Goal: Task Accomplishment & Management: Manage account settings

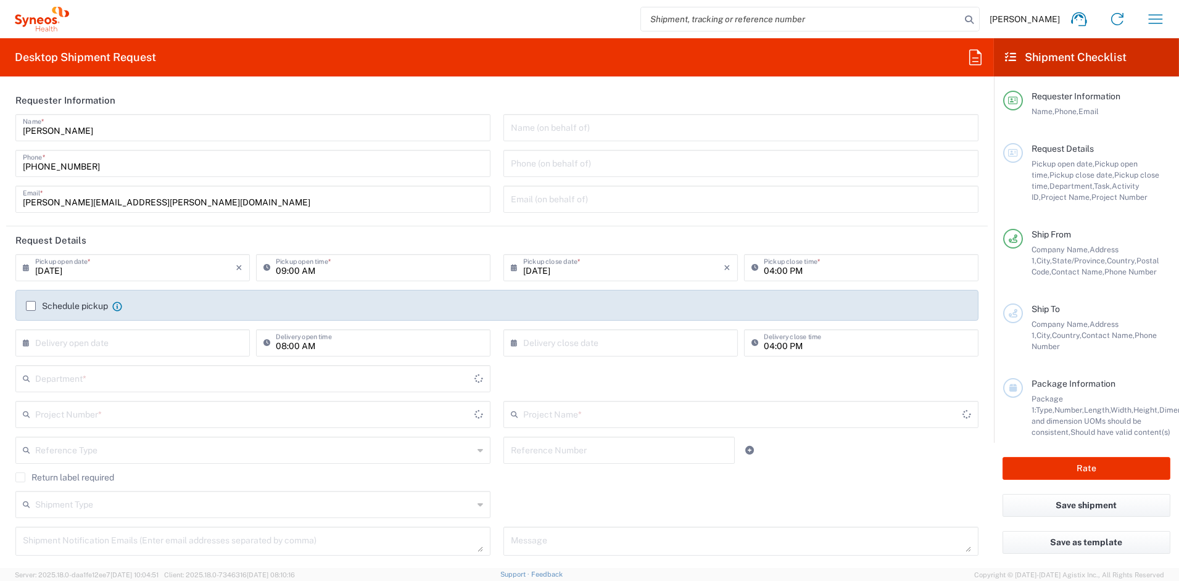
type input "[US_STATE]"
type input "[GEOGRAPHIC_DATA]"
type input "6156"
type input "Syneos Health Communications-[GEOGRAPHIC_DATA] [GEOGRAPHIC_DATA]"
click at [1162, 17] on icon "button" at bounding box center [1156, 19] width 20 height 20
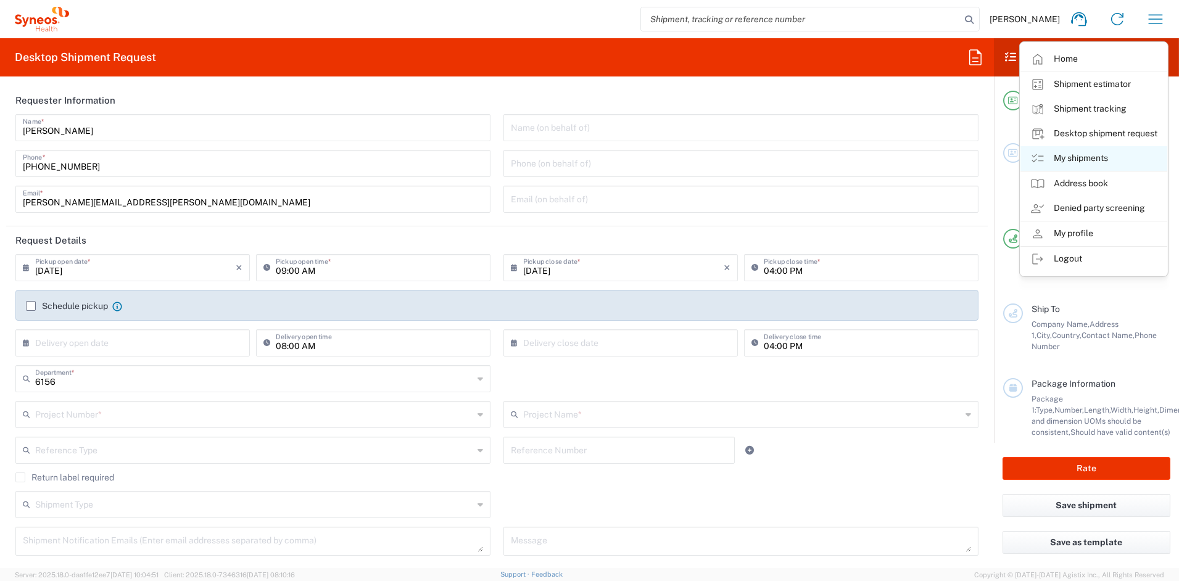
click at [1086, 157] on link "My shipments" at bounding box center [1094, 158] width 147 height 25
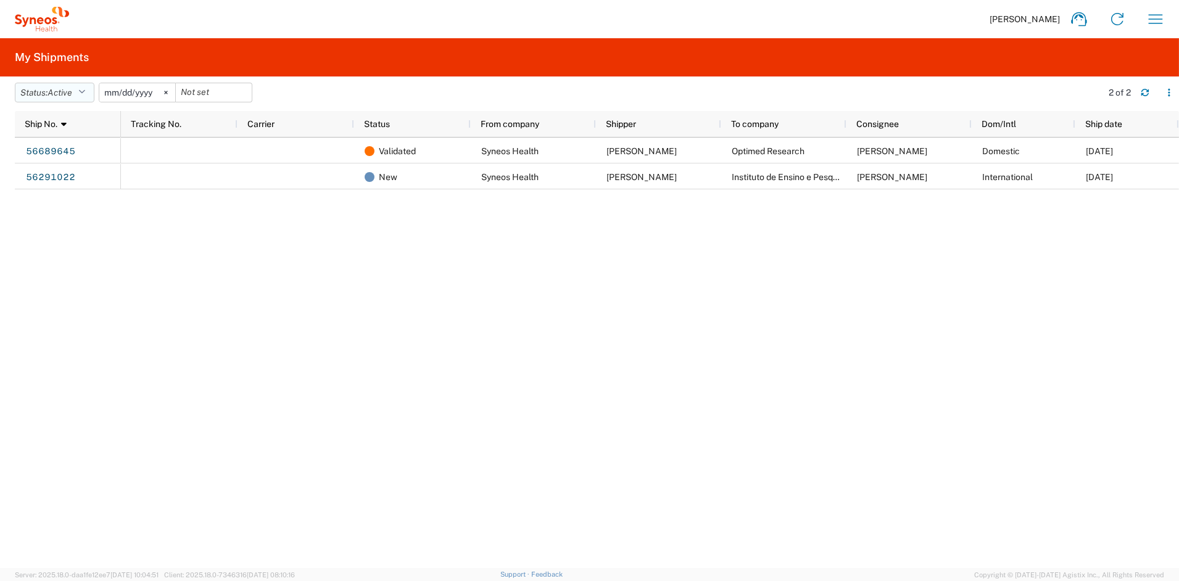
click at [92, 92] on button "Status: Active" at bounding box center [55, 93] width 80 height 20
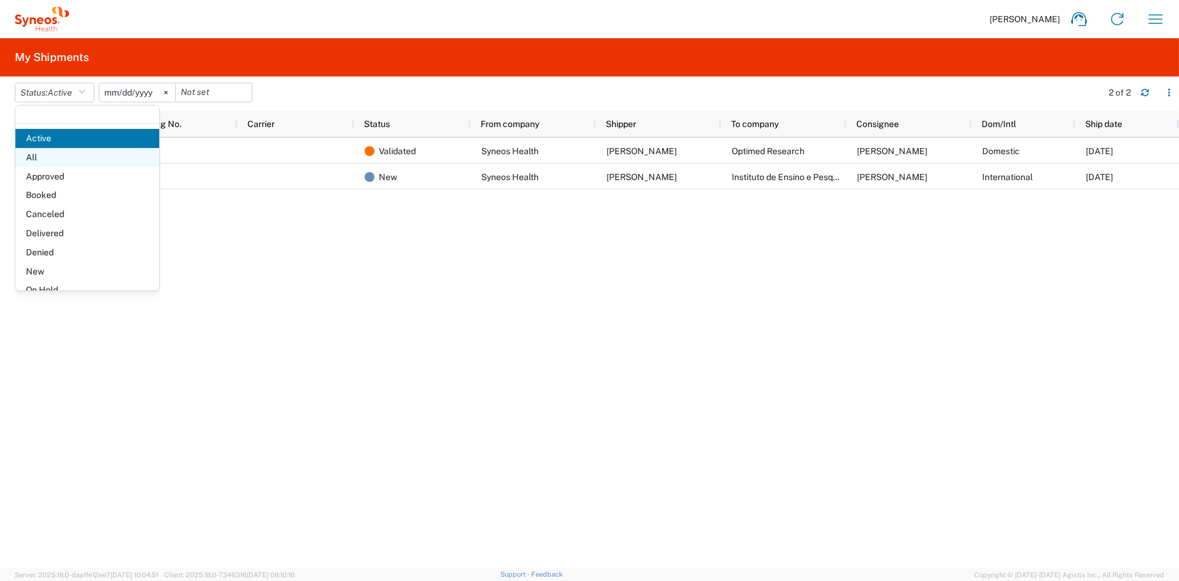
click at [69, 160] on span "All" at bounding box center [87, 157] width 144 height 19
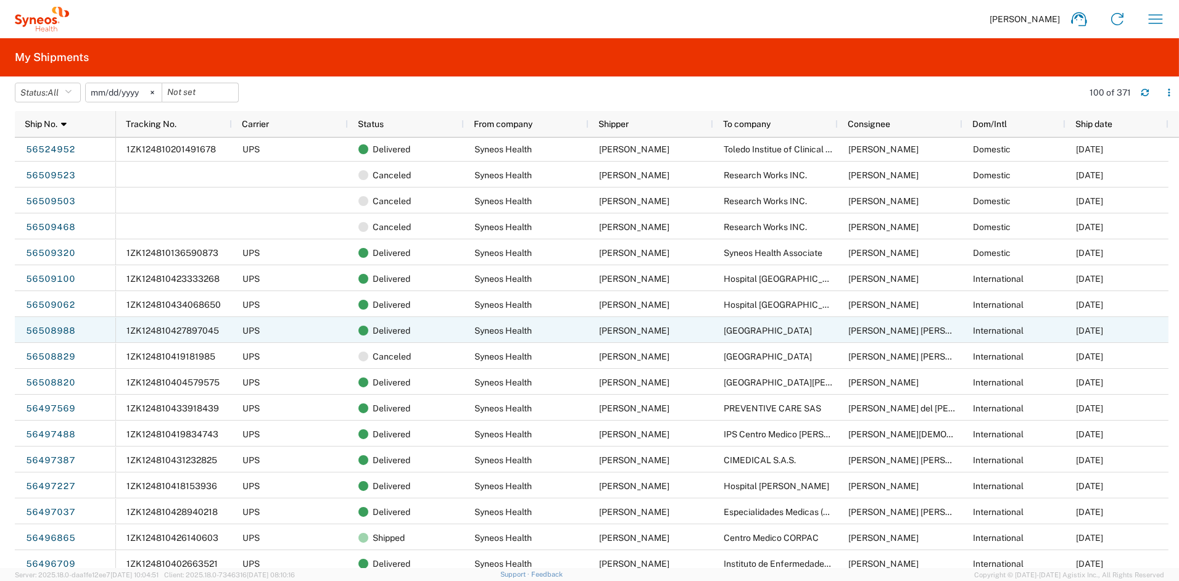
scroll to position [1550, 0]
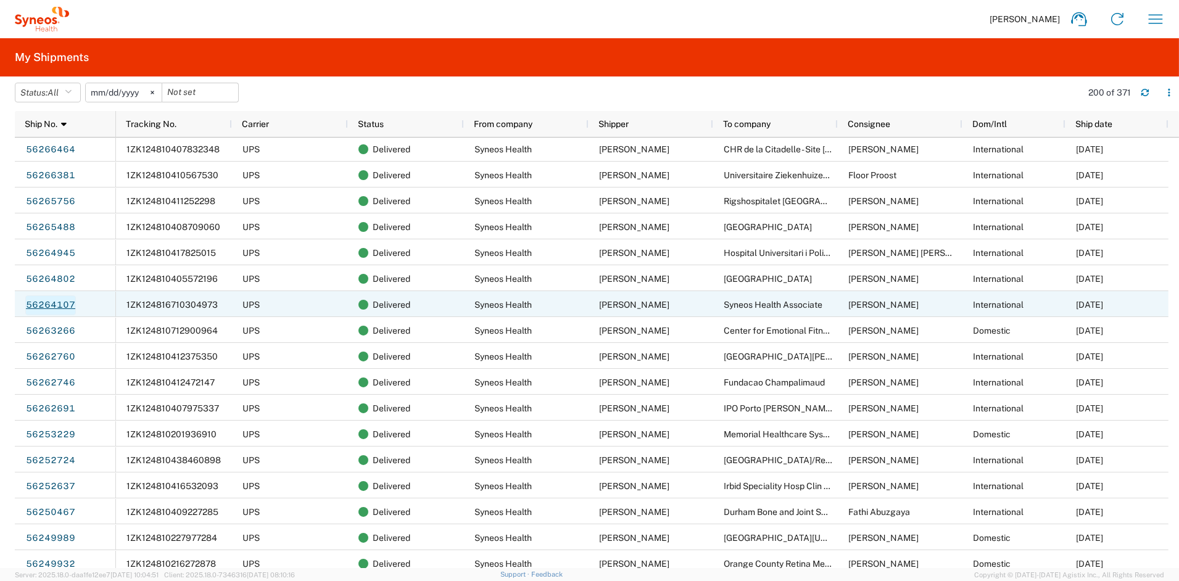
click at [48, 302] on link "56264107" at bounding box center [50, 306] width 51 height 20
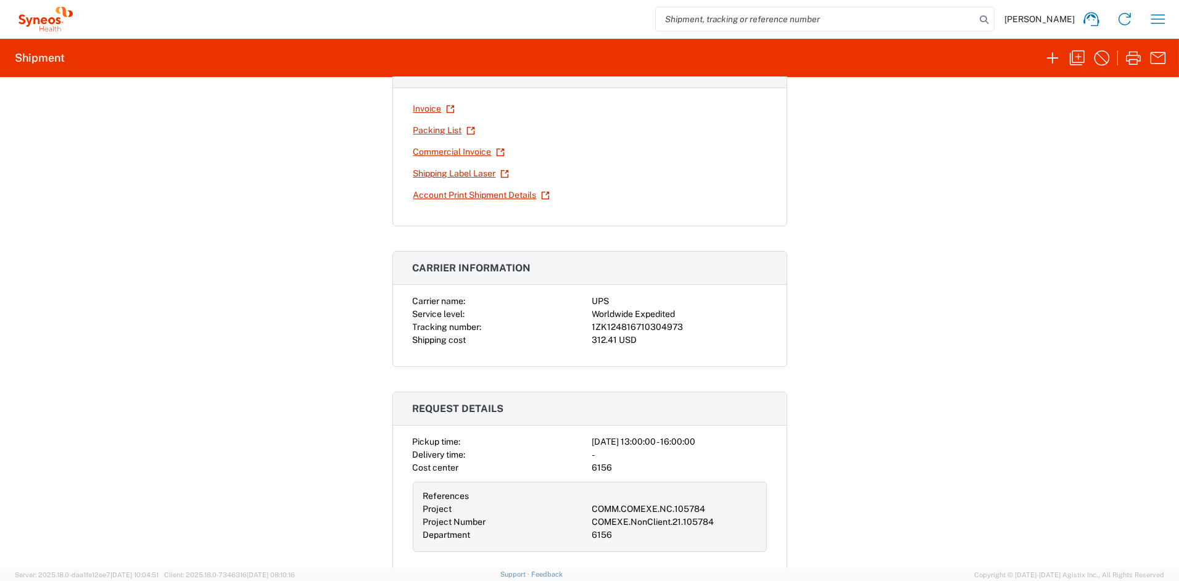
drag, startPoint x: 701, startPoint y: 339, endPoint x: 693, endPoint y: 331, distance: 11.3
click at [701, 338] on div "312.41 USD" at bounding box center [679, 340] width 175 height 13
drag, startPoint x: 671, startPoint y: 326, endPoint x: 570, endPoint y: 326, distance: 101.2
click at [570, 326] on div "Carrier name: UPS Service level: Worldwide Expedited Tracking number: 1ZK124816…" at bounding box center [590, 321] width 354 height 52
copy div "1ZK124816710304973"
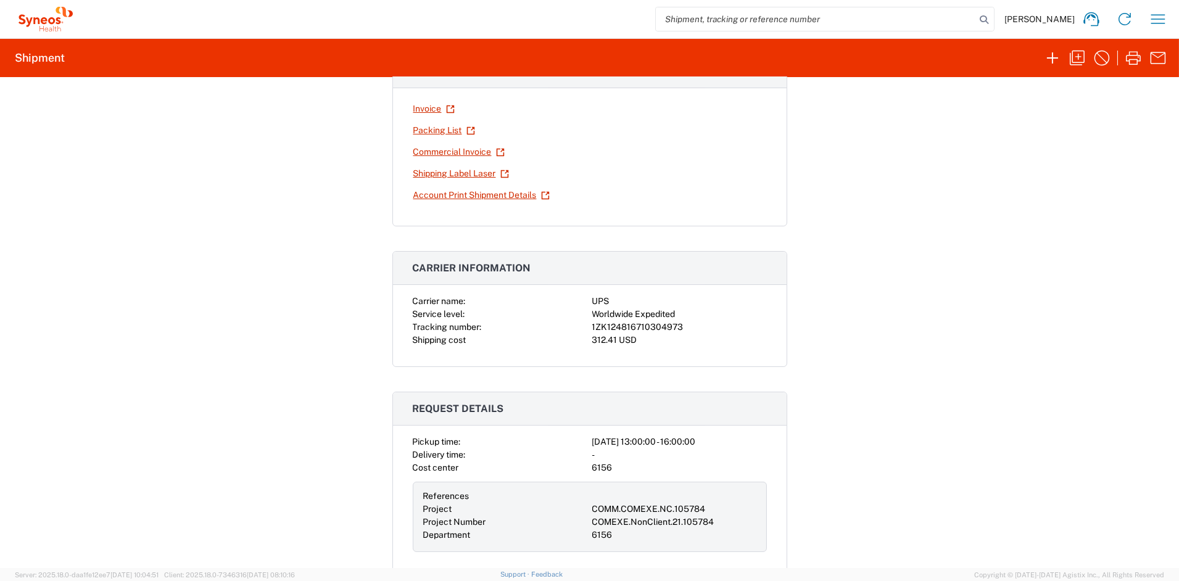
click at [271, 264] on div "Shipment 56264107 Google Maps Documents Invoice Packing List Commercial Invoice…" at bounding box center [589, 322] width 1179 height 491
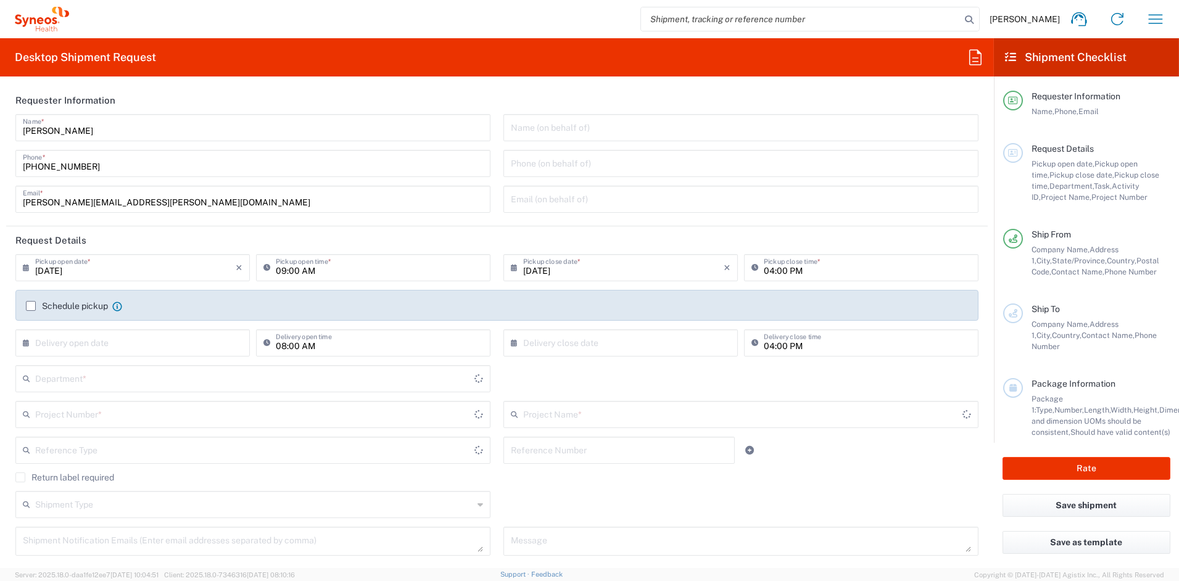
type input "[US_STATE]"
type input "[GEOGRAPHIC_DATA]"
type input "6156"
click at [1160, 17] on icon "button" at bounding box center [1156, 19] width 20 height 20
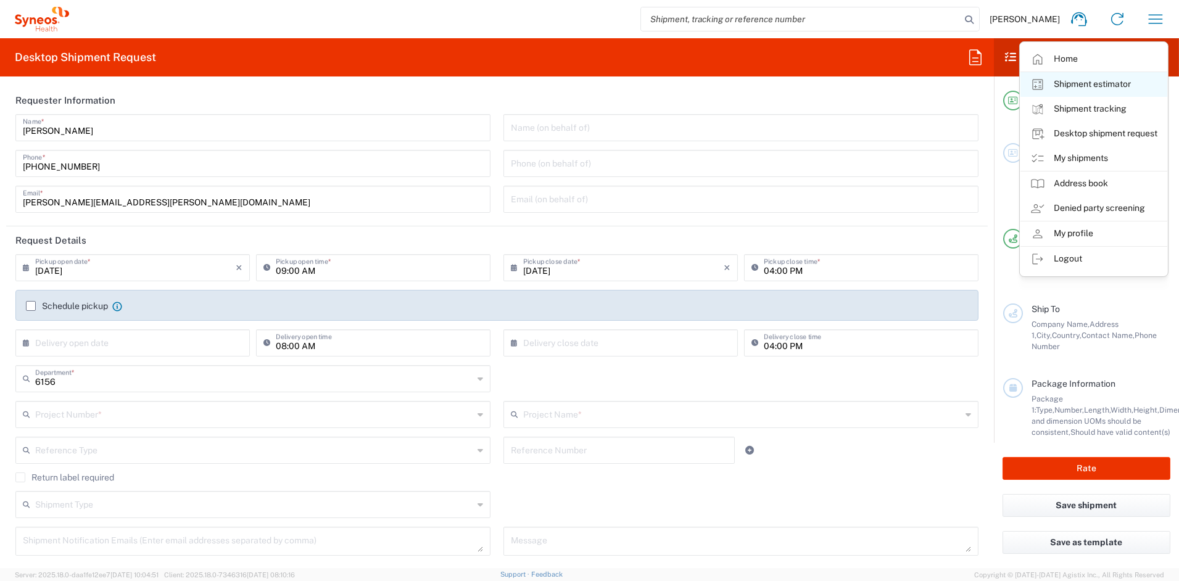
type input "Syneos Health Communications-[GEOGRAPHIC_DATA] [GEOGRAPHIC_DATA]"
click at [1079, 159] on link "My shipments" at bounding box center [1094, 158] width 147 height 25
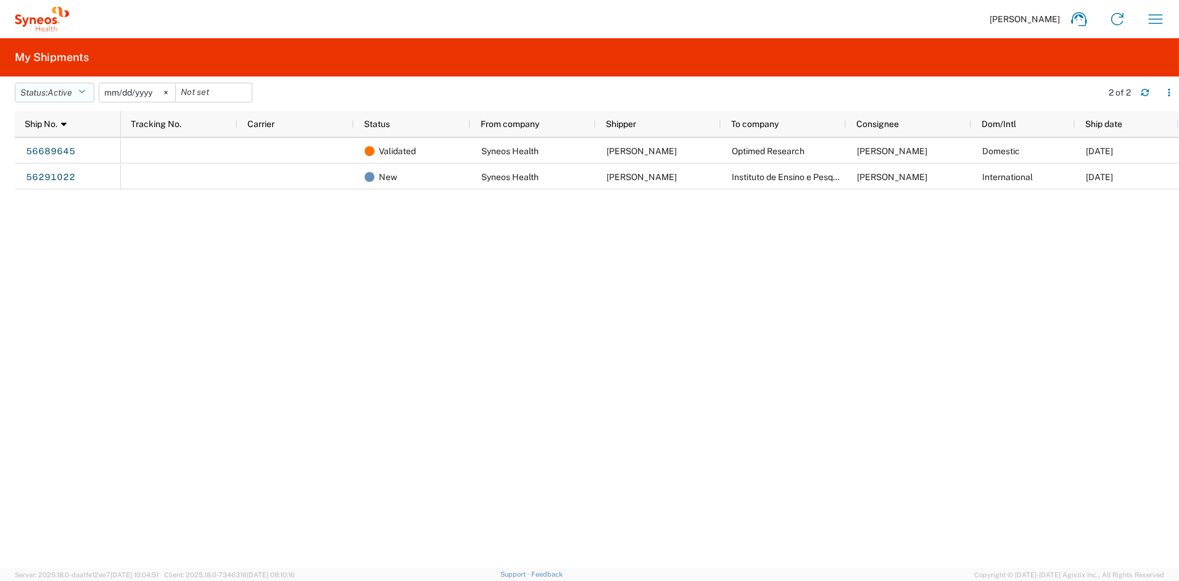
click at [56, 93] on span "Active" at bounding box center [60, 93] width 25 height 10
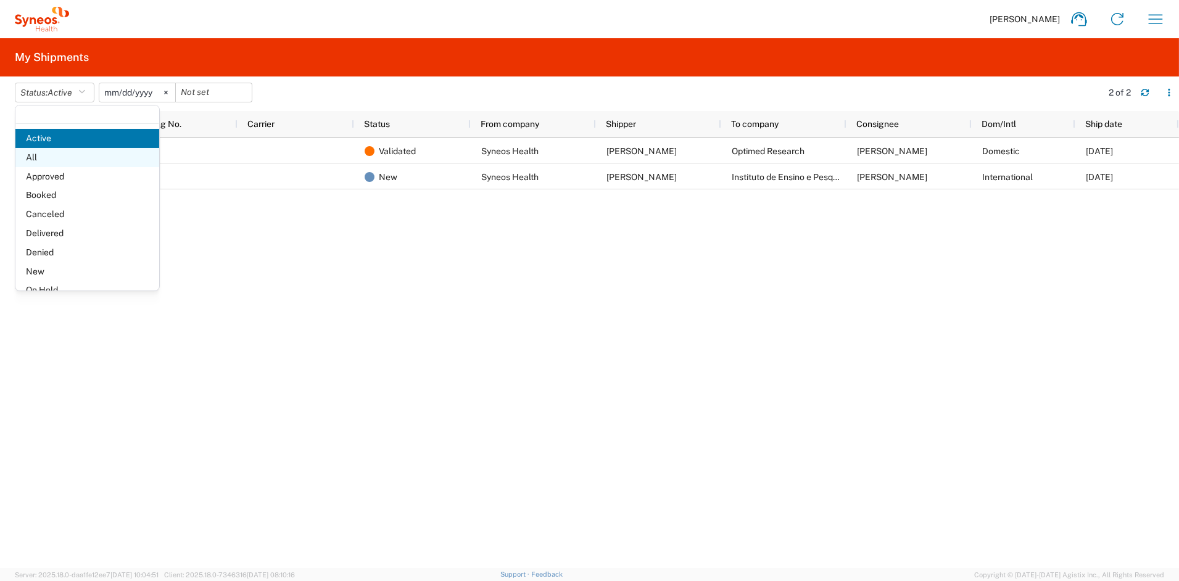
click at [49, 162] on span "All" at bounding box center [87, 157] width 144 height 19
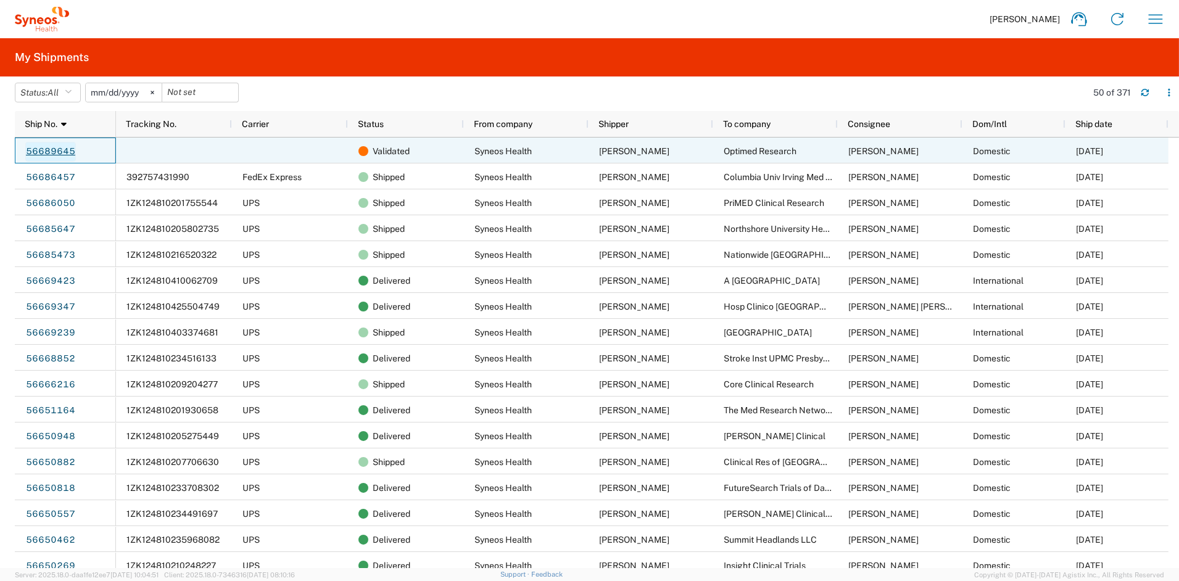
click at [48, 150] on link "56689645" at bounding box center [50, 152] width 51 height 20
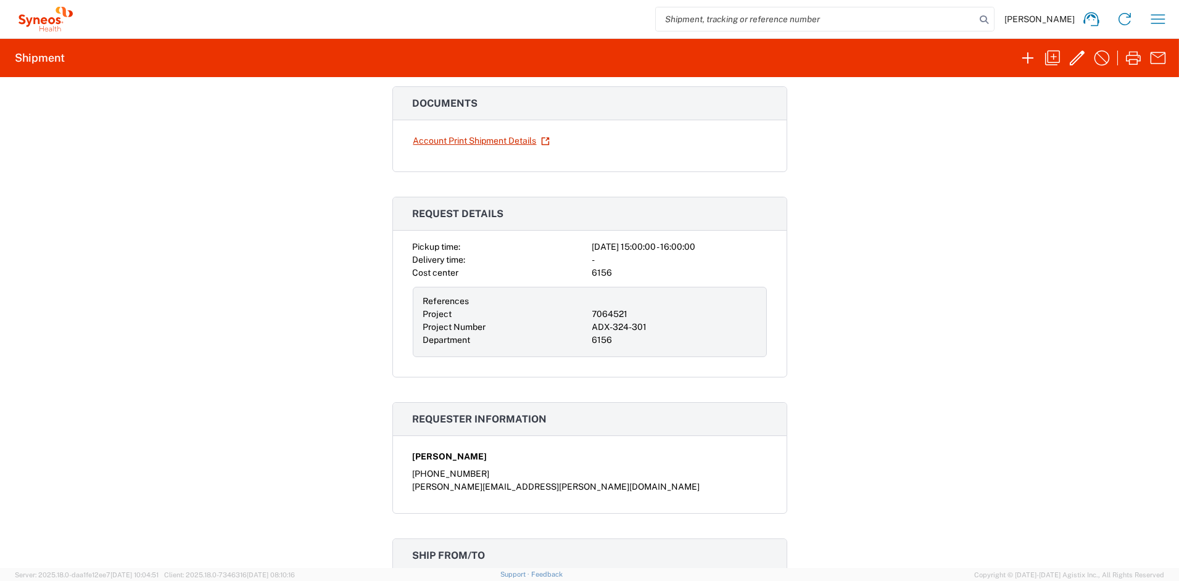
scroll to position [6, 0]
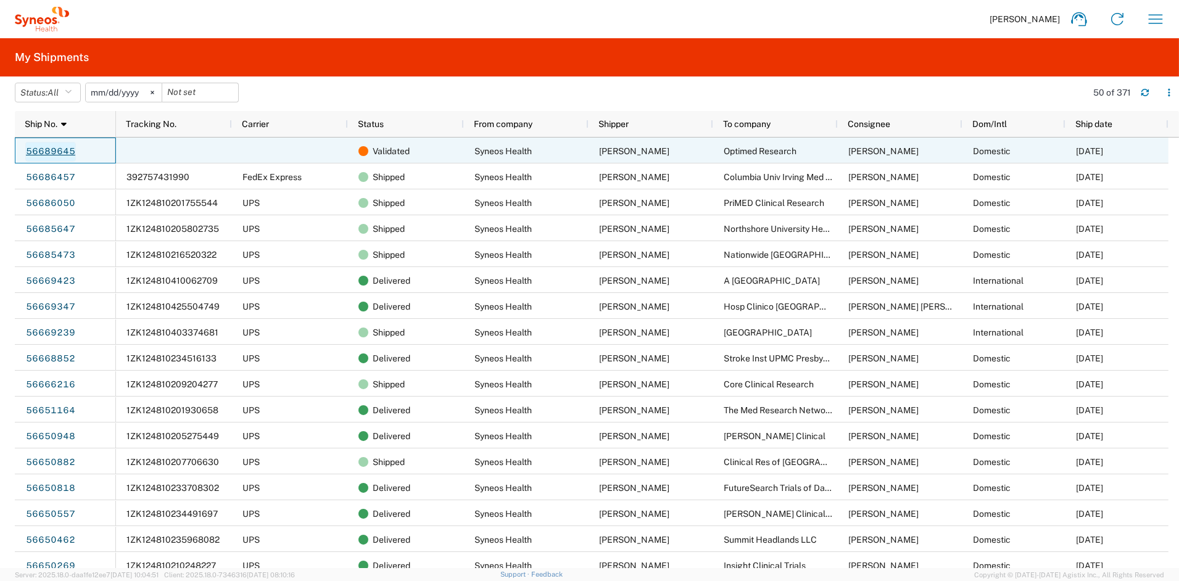
click at [56, 151] on link "56689645" at bounding box center [50, 152] width 51 height 20
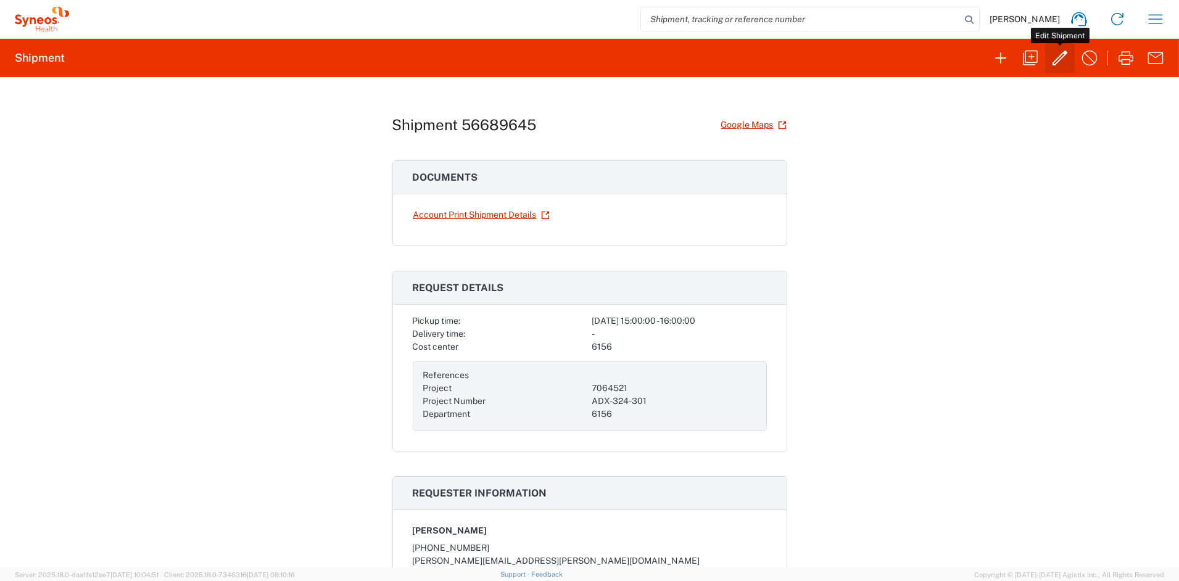
click at [1059, 54] on icon "button" at bounding box center [1060, 58] width 20 height 20
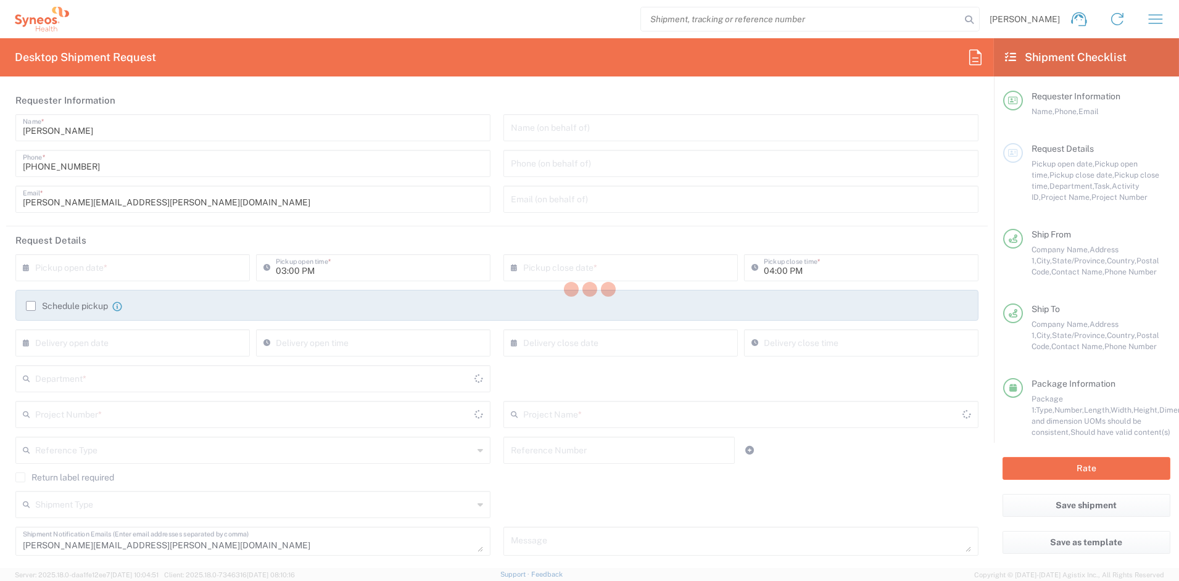
type input "[US_STATE]"
type input "Your Packaging"
type input "7064521"
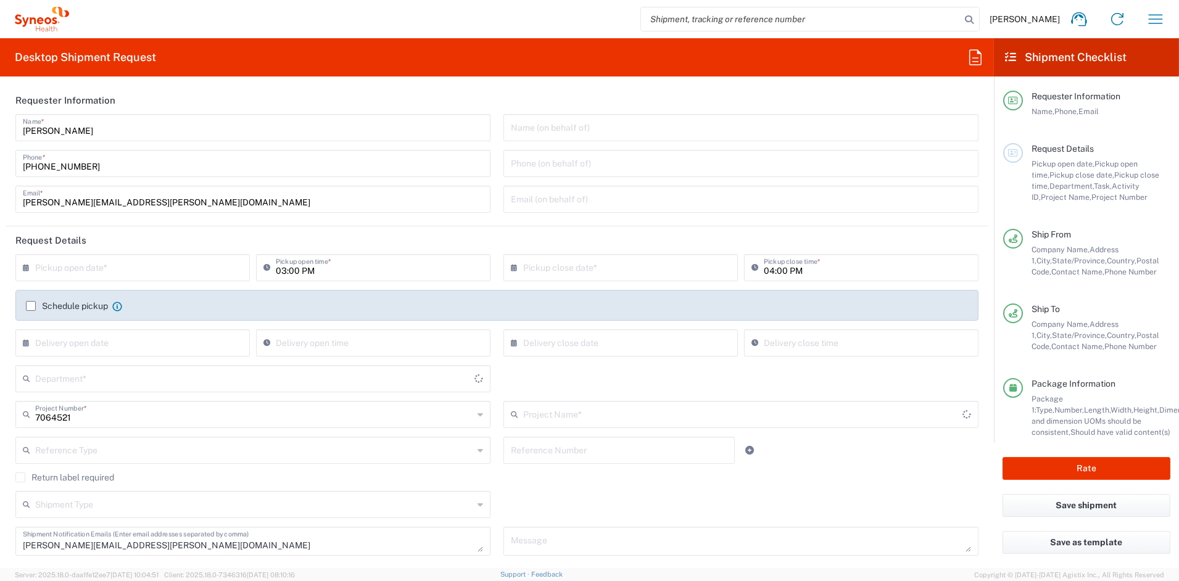
type input "ADX-324-301"
type input "6156"
click at [178, 546] on textarea "[PERSON_NAME][EMAIL_ADDRESS][PERSON_NAME][DOMAIN_NAME]" at bounding box center [253, 542] width 460 height 22
drag, startPoint x: 121, startPoint y: 546, endPoint x: -36, endPoint y: 537, distance: 157.6
click at [0, 537] on html "[PERSON_NAME] Home Shipment estimator Shipment tracking Desktop shipment reques…" at bounding box center [589, 290] width 1179 height 581
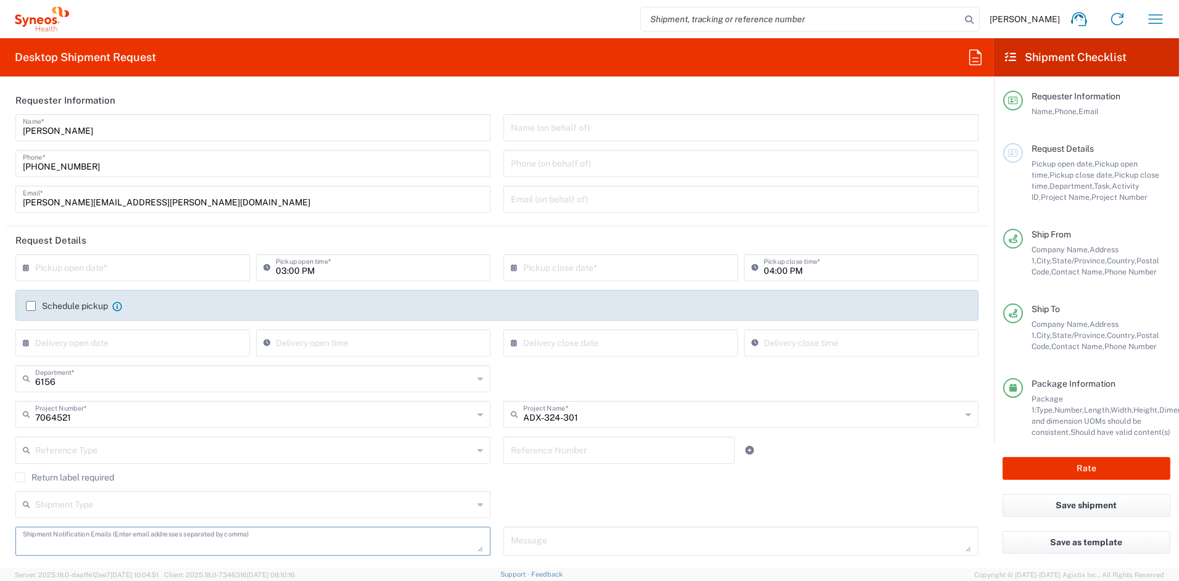
click at [159, 204] on input "[PERSON_NAME][EMAIL_ADDRESS][PERSON_NAME][DOMAIN_NAME]" at bounding box center [253, 199] width 460 height 22
drag, startPoint x: 162, startPoint y: 201, endPoint x: -56, endPoint y: 193, distance: 218.6
click at [0, 193] on html "[PERSON_NAME] Home Shipment estimator Shipment tracking Desktop shipment reques…" at bounding box center [589, 290] width 1179 height 581
paste input "[PERSON_NAME].[PERSON_NAME]"
type input "[PERSON_NAME][EMAIL_ADDRESS][PERSON_NAME][DOMAIN_NAME]"
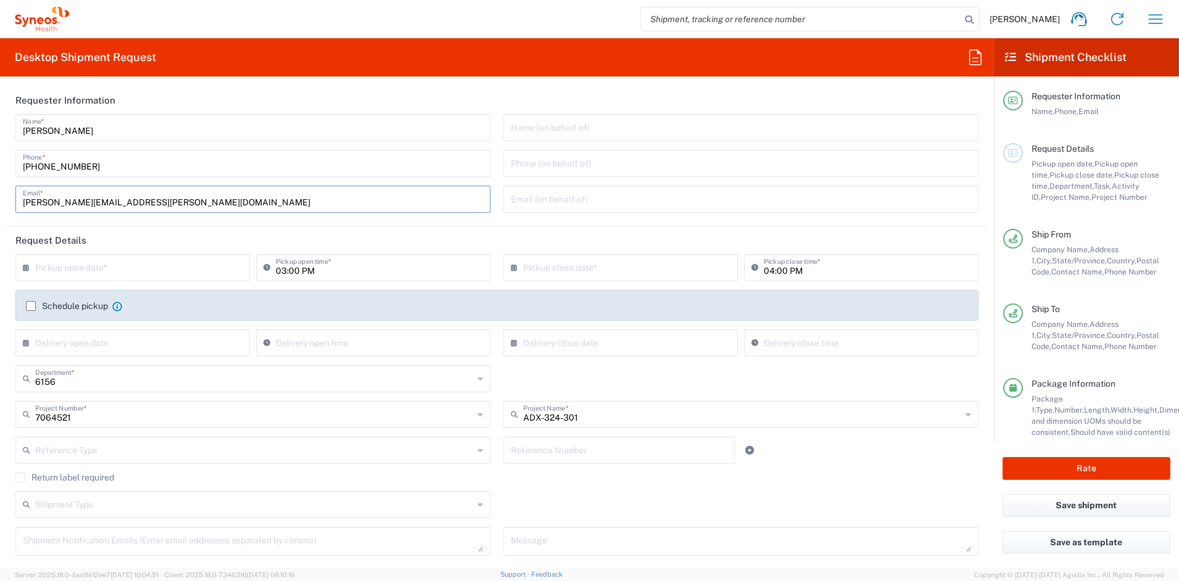
click at [443, 252] on header "Request Details" at bounding box center [497, 240] width 982 height 28
click at [173, 268] on input "text" at bounding box center [135, 267] width 201 height 22
click at [132, 328] on span "3" at bounding box center [135, 326] width 19 height 17
type input "[DATE]"
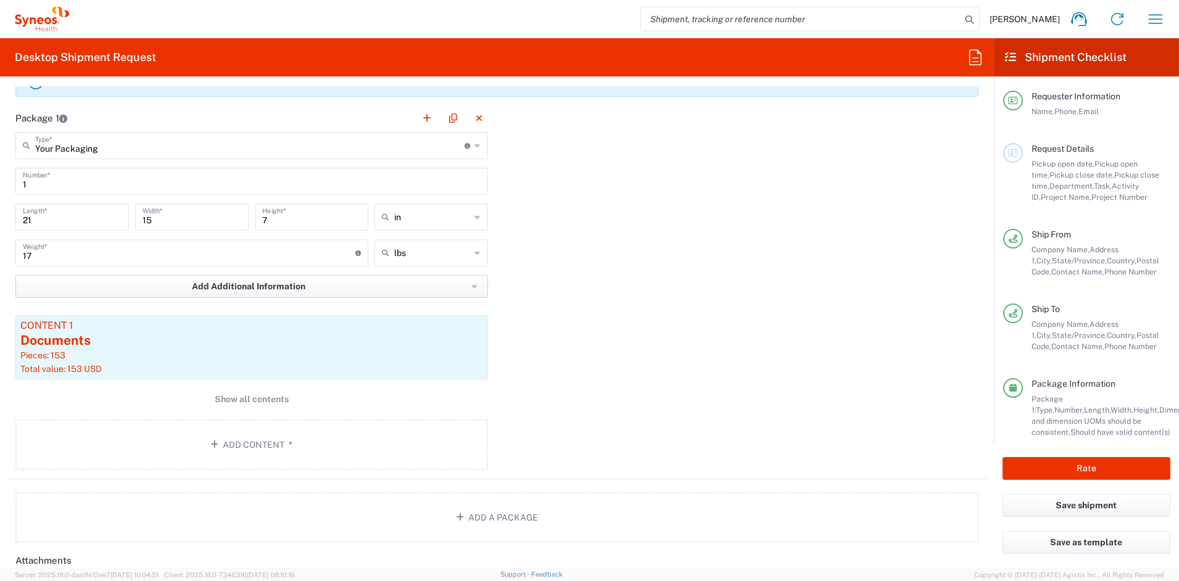
scroll to position [1095, 0]
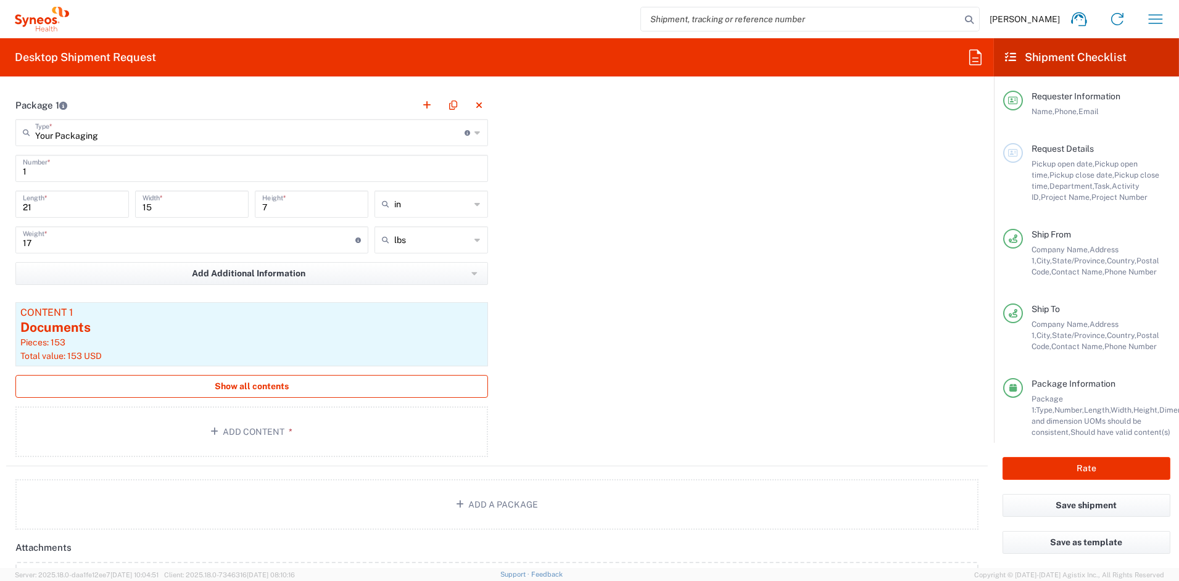
click at [243, 384] on span "Show all contents" at bounding box center [252, 387] width 74 height 12
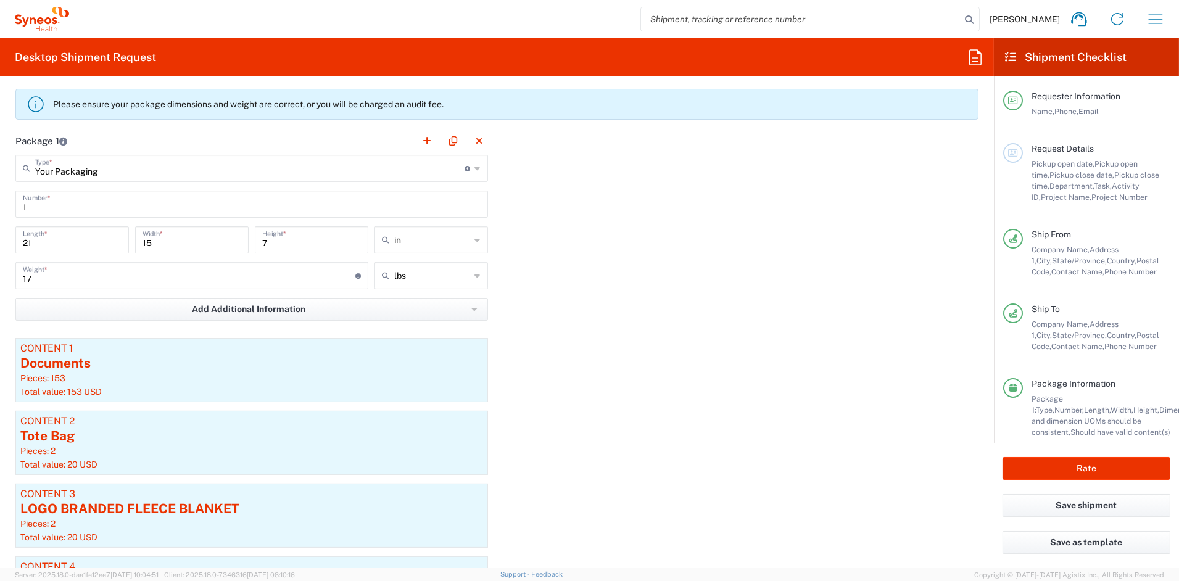
scroll to position [1061, 0]
click at [1084, 465] on button "Rate" at bounding box center [1087, 468] width 168 height 23
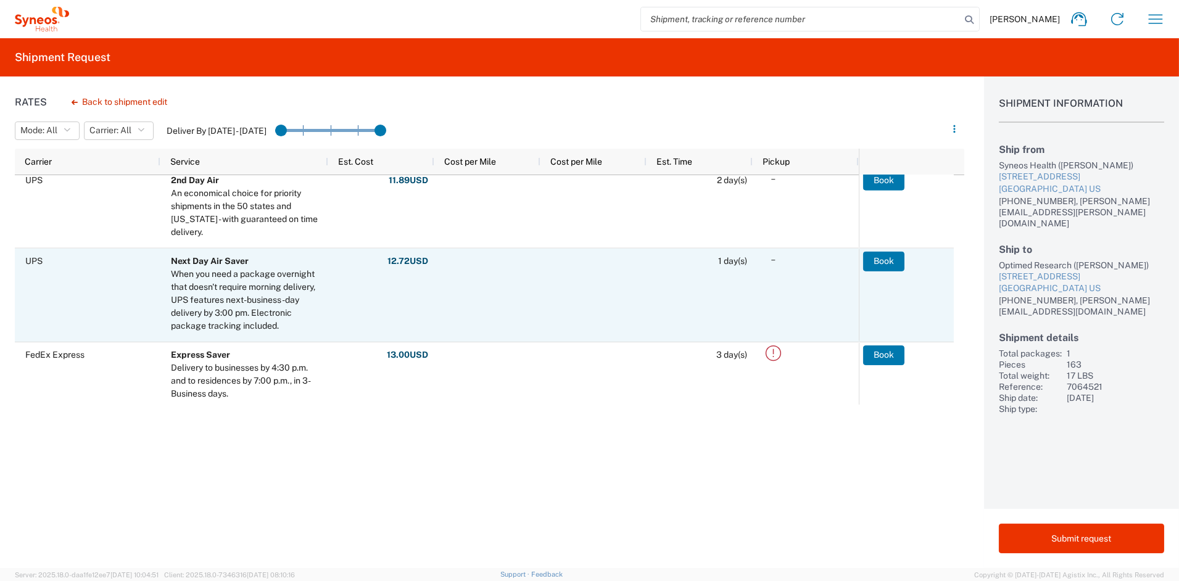
scroll to position [254, 0]
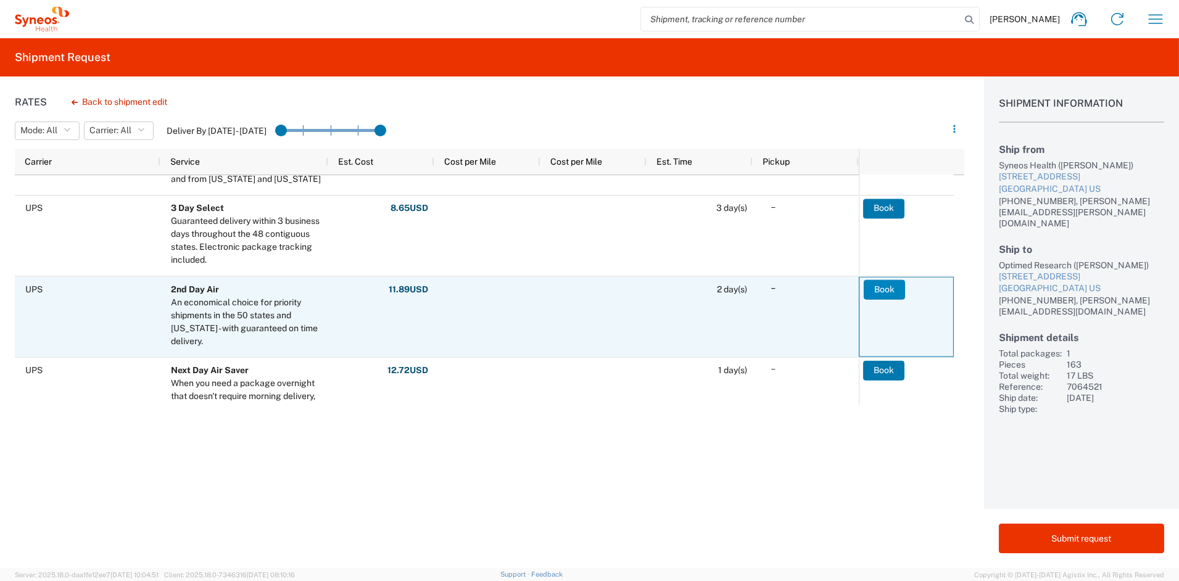
click at [891, 287] on button "Book" at bounding box center [884, 290] width 41 height 20
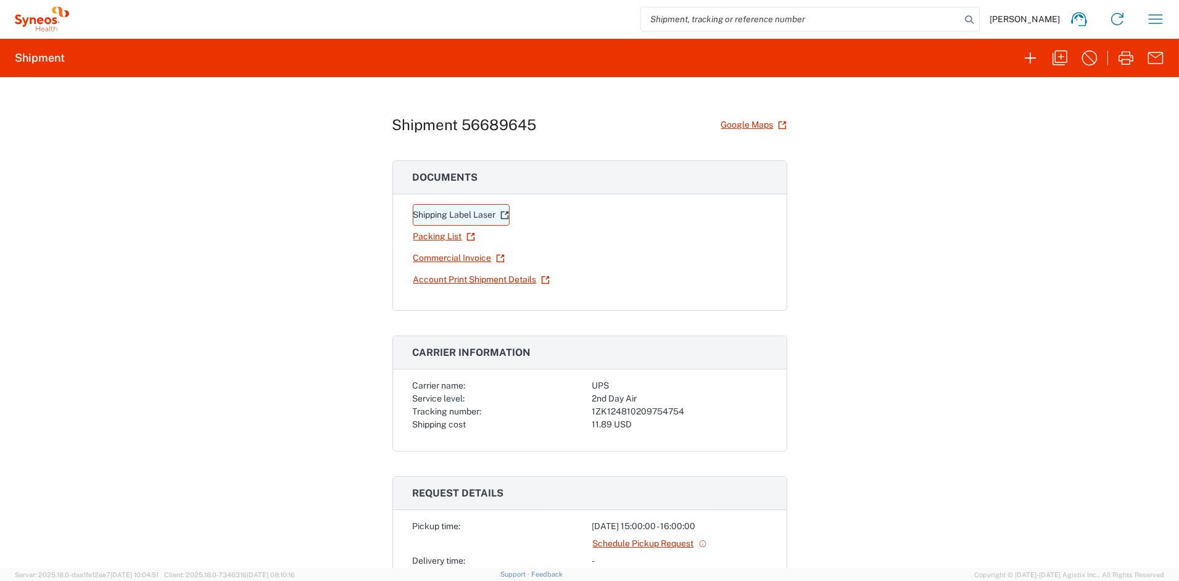
click at [445, 214] on link "Shipping Label Laser" at bounding box center [461, 215] width 97 height 22
